Goal: Information Seeking & Learning: Learn about a topic

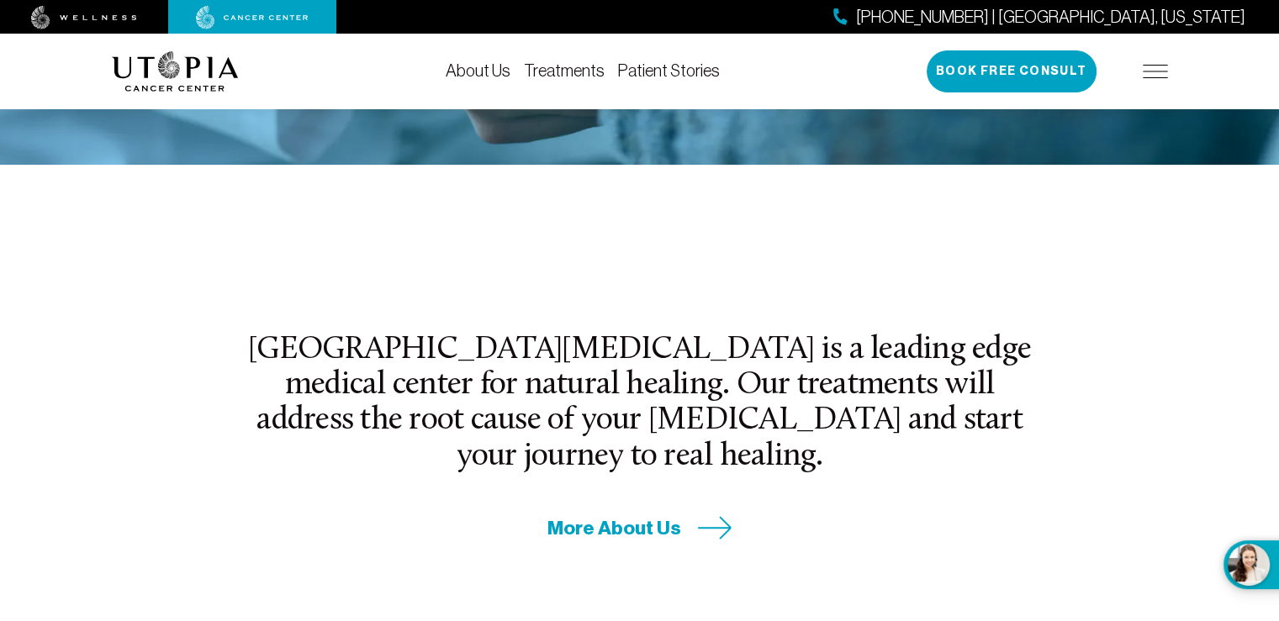
scroll to position [454, 0]
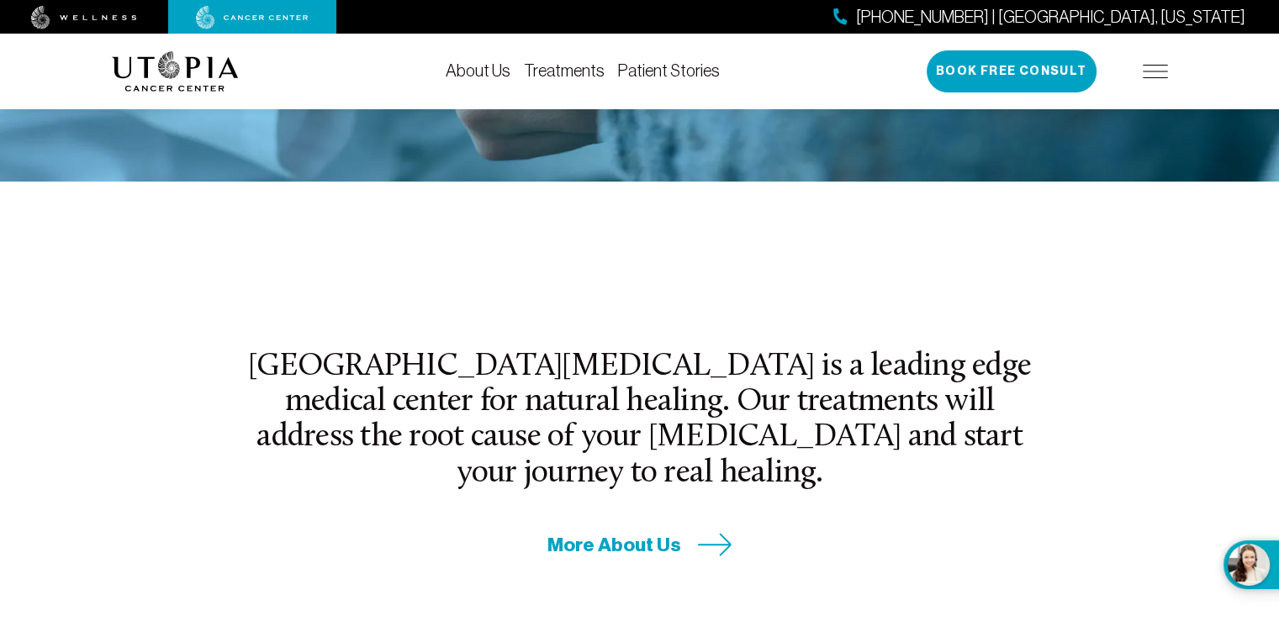
click at [632, 532] on span "More About Us" at bounding box center [614, 545] width 134 height 26
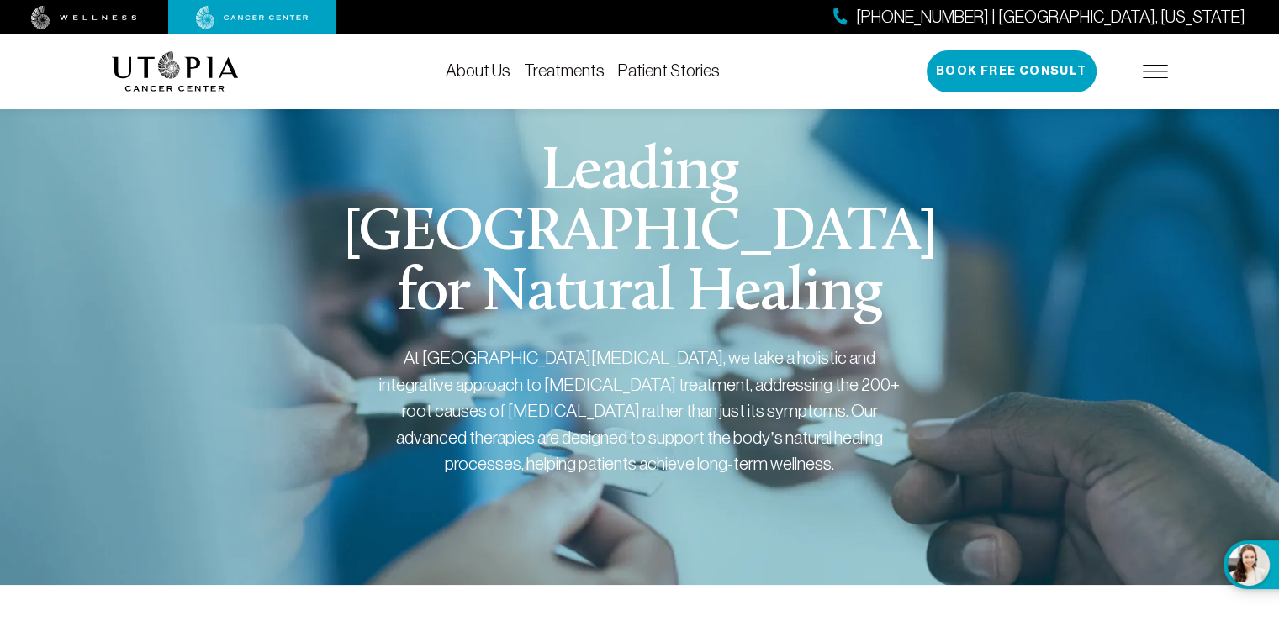
click at [479, 69] on link "About Us" at bounding box center [478, 70] width 65 height 19
click at [555, 67] on link "Treatments" at bounding box center [564, 70] width 81 height 19
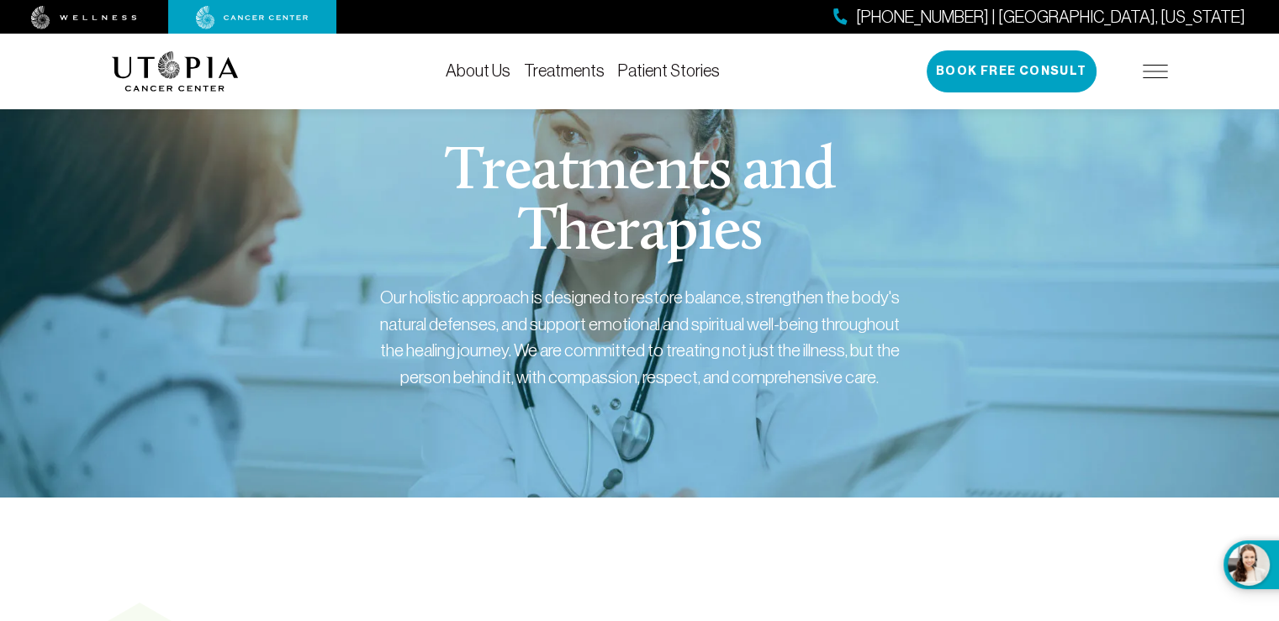
click at [1156, 65] on img at bounding box center [1155, 71] width 25 height 13
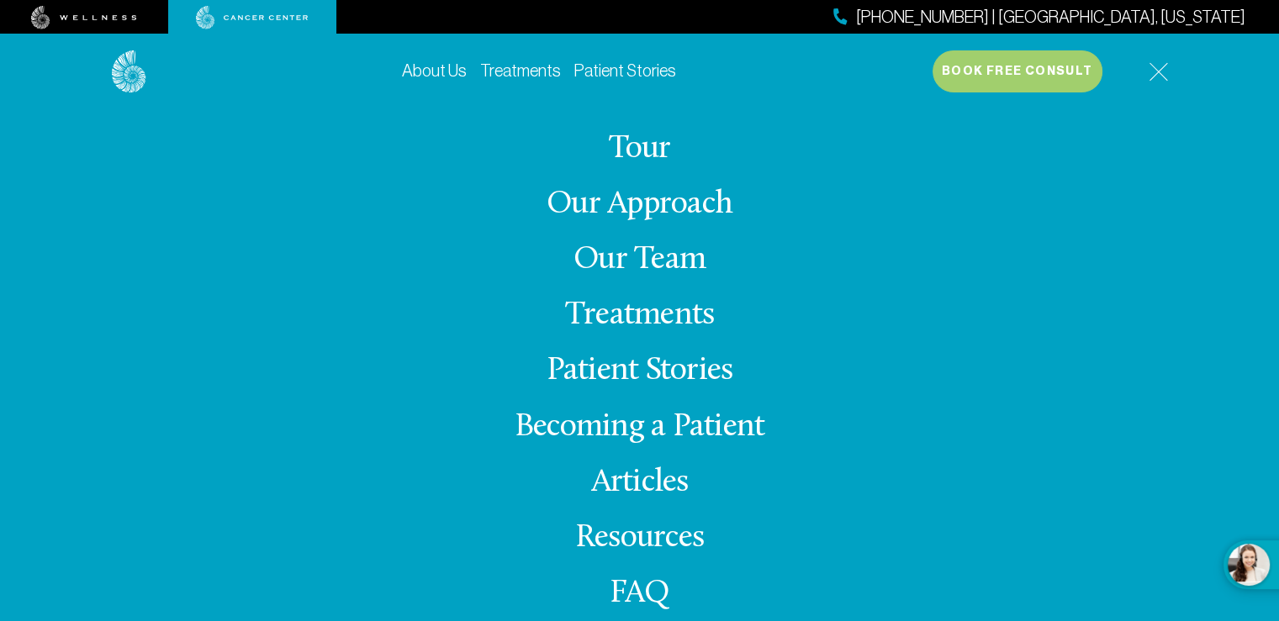
click at [638, 140] on link "Tour" at bounding box center [640, 149] width 62 height 33
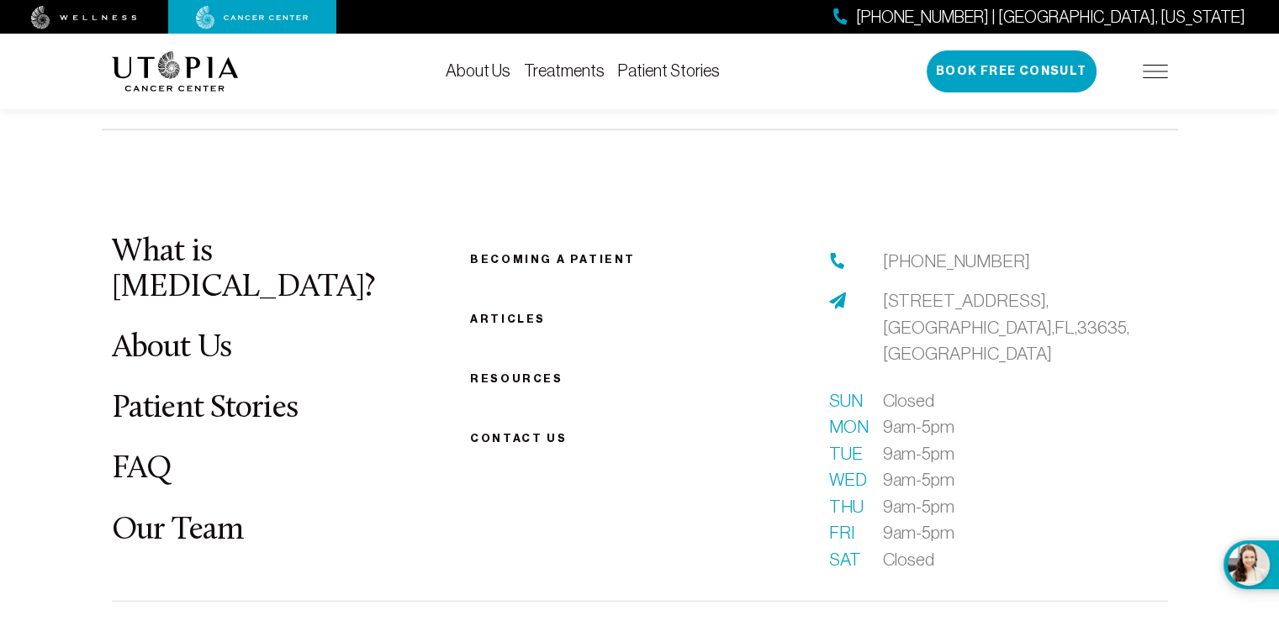
scroll to position [3977, 0]
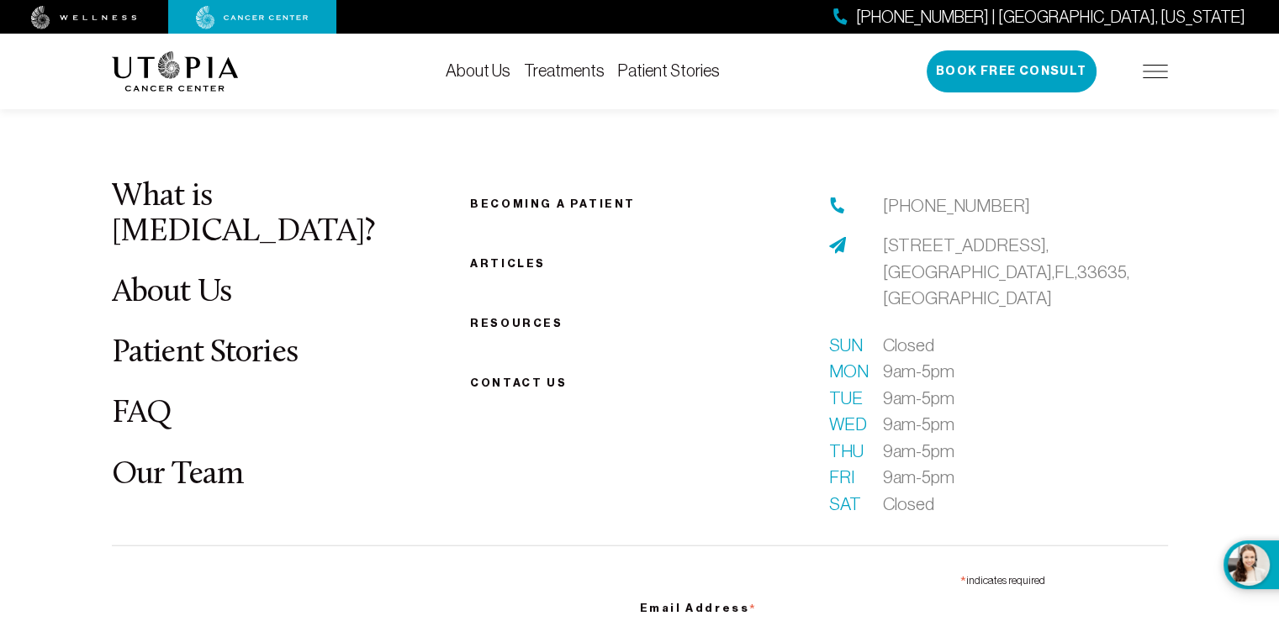
click at [1259, 608] on footer "What is [MEDICAL_DATA]? About Us Patient Stories FAQ Our Team Becoming a patien…" at bounding box center [639, 586] width 1279 height 1023
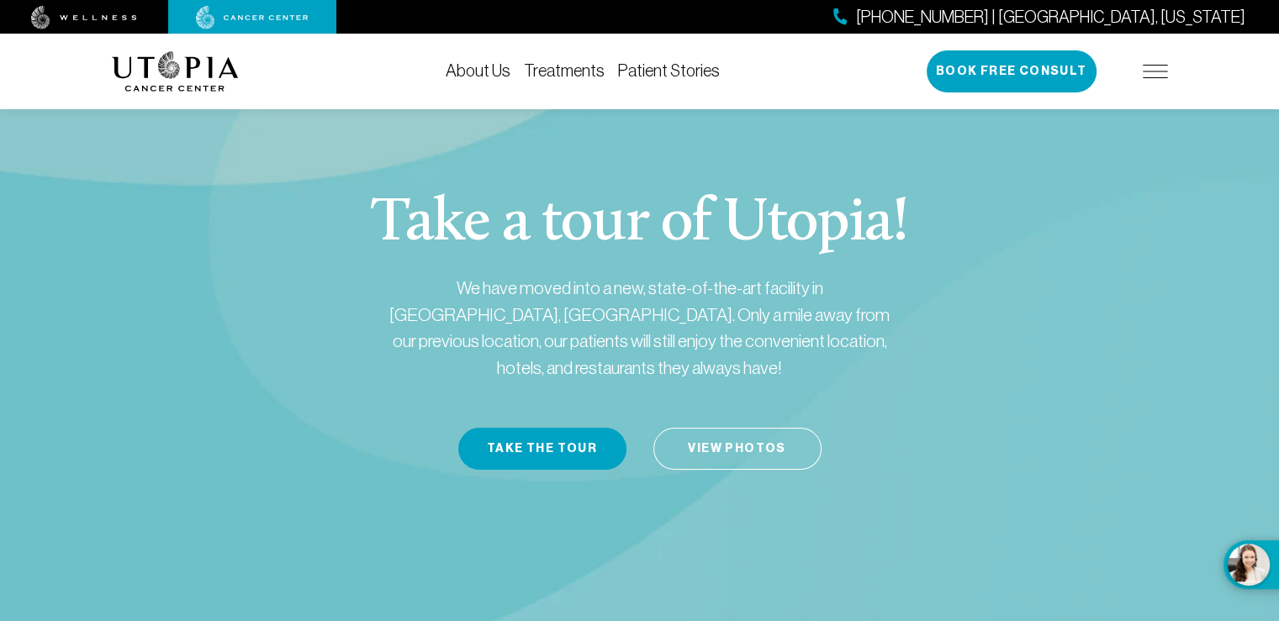
scroll to position [0, 0]
